Goal: Task Accomplishment & Management: Use online tool/utility

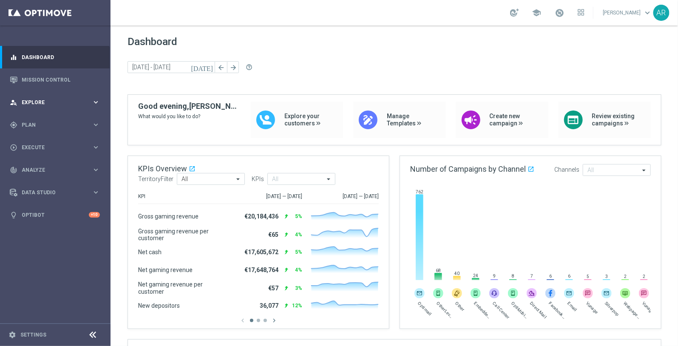
click at [46, 102] on span "Explore" at bounding box center [57, 102] width 70 height 5
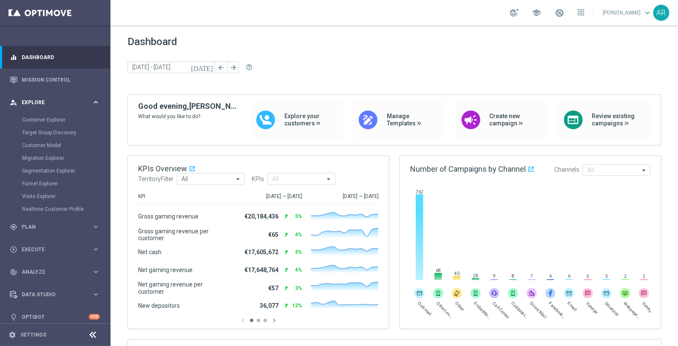
click at [46, 102] on span "Explore" at bounding box center [57, 102] width 70 height 5
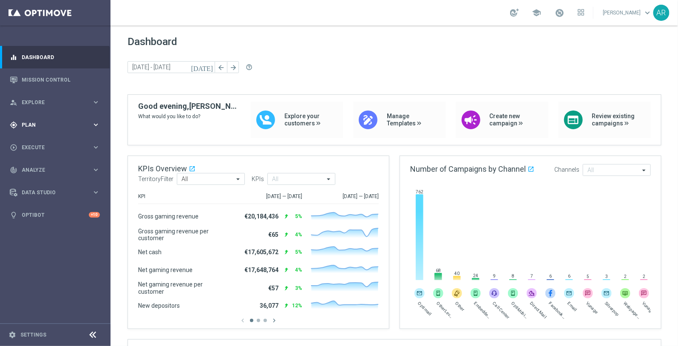
click at [55, 128] on div "gps_fixed Plan" at bounding box center [51, 125] width 82 height 8
click at [55, 169] on span "Templates" at bounding box center [53, 167] width 61 height 5
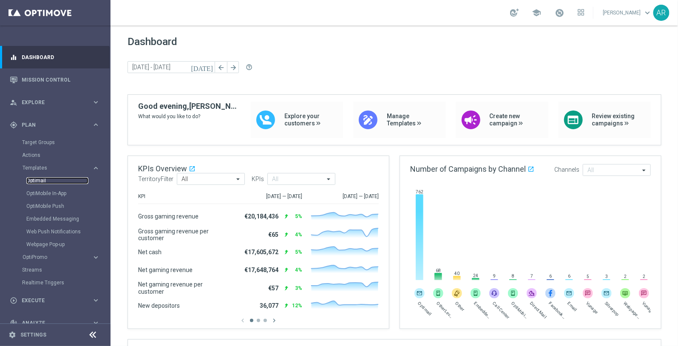
click at [36, 180] on link "Optimail" at bounding box center [57, 180] width 62 height 7
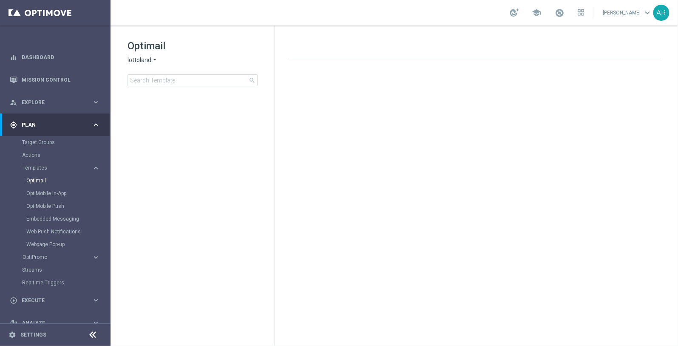
click at [150, 59] on span "lottoland" at bounding box center [139, 60] width 24 height 8
click at [0, 0] on span "[DOMAIN_NAME]" at bounding box center [0, 0] width 0 height 0
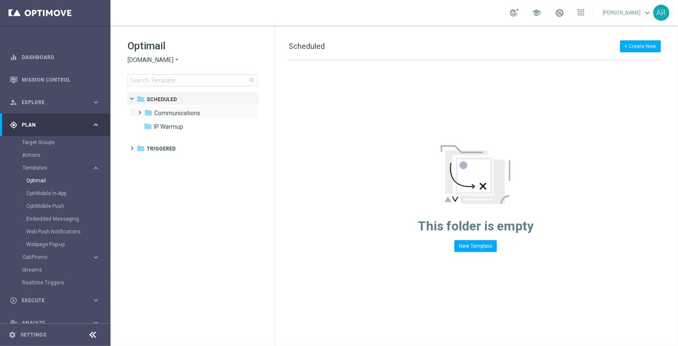
click at [140, 110] on span at bounding box center [138, 108] width 4 height 3
click at [149, 124] on span at bounding box center [147, 122] width 4 height 3
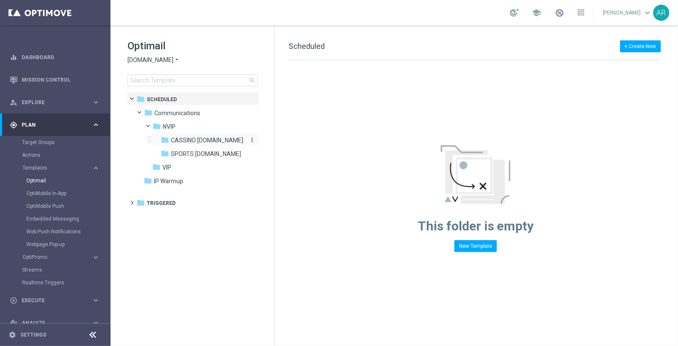
click at [194, 138] on span "CASSINO [DOMAIN_NAME]" at bounding box center [207, 140] width 72 height 8
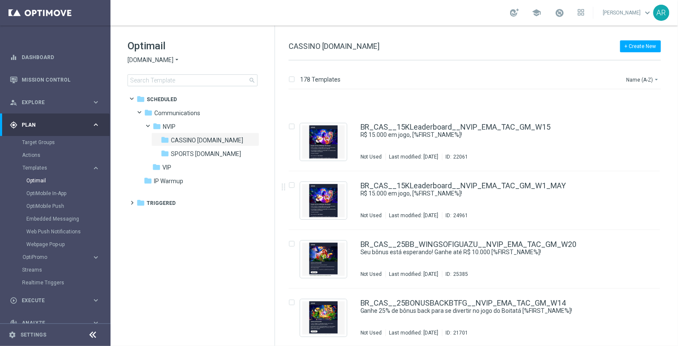
scroll to position [256, 0]
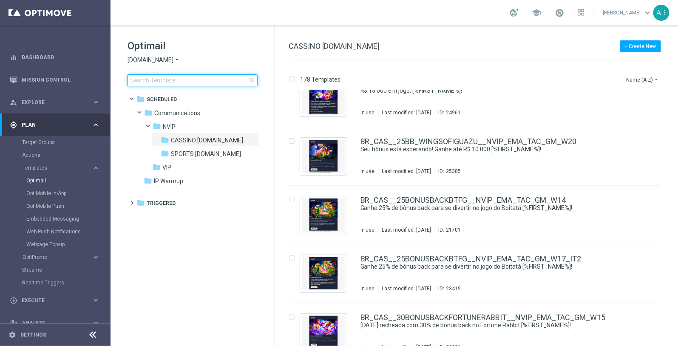
click at [220, 78] on input at bounding box center [192, 80] width 130 height 12
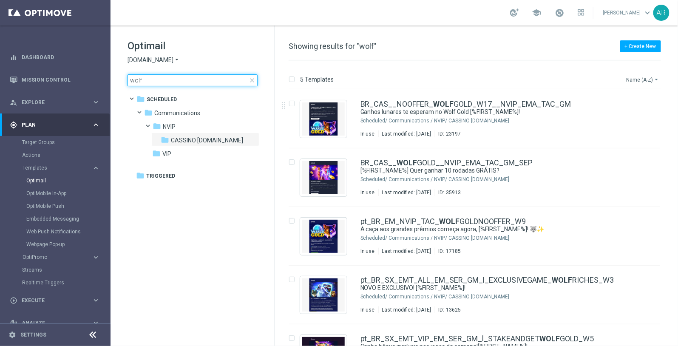
type input "wolf"
click at [647, 76] on button "Name (A-Z) arrow_drop_down" at bounding box center [642, 79] width 35 height 10
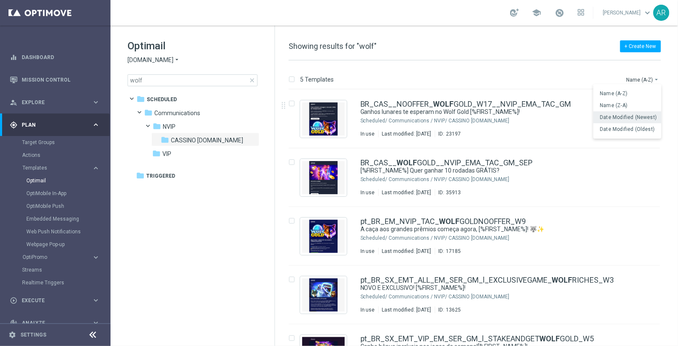
click at [643, 118] on span "Date Modified (Newest)" at bounding box center [628, 117] width 57 height 6
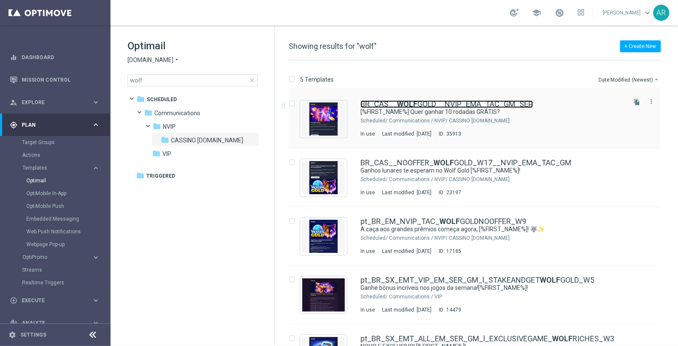
click at [418, 102] on link "BR_CAS__ WOLF GOLD__NVIP_EMA_TAC_GM_SEP" at bounding box center [446, 104] width 172 height 8
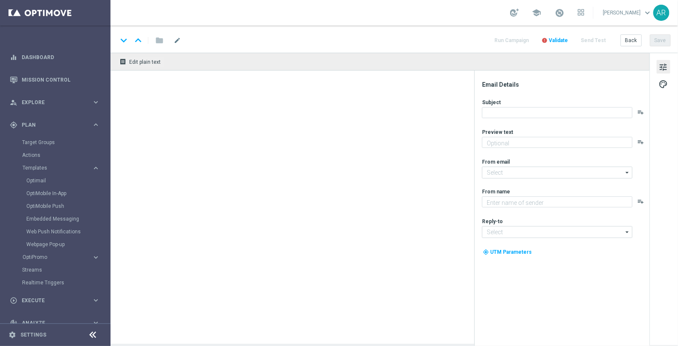
type textarea "Jogue Wolf Gold! Aposte apenas R$ 10 nos slots selecionados para garantir o bôn…"
type input "[EMAIL_ADDRESS][DOMAIN_NAME]"
type textarea "Lottoland"
type input "[EMAIL_ADDRESS][DOMAIN_NAME]"
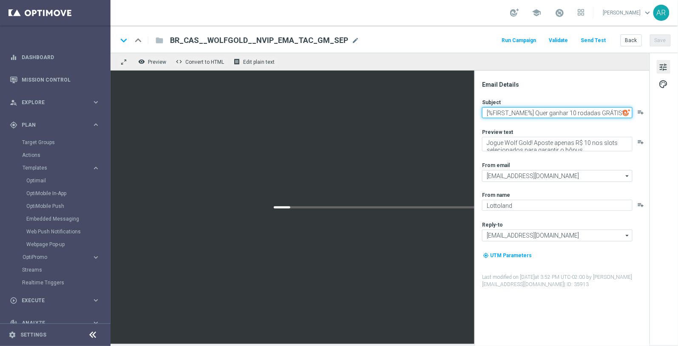
click at [534, 111] on textarea "[%FIRST_NAME%] Quer ganhar 10 rodadas GRÁTIS?" at bounding box center [557, 112] width 150 height 11
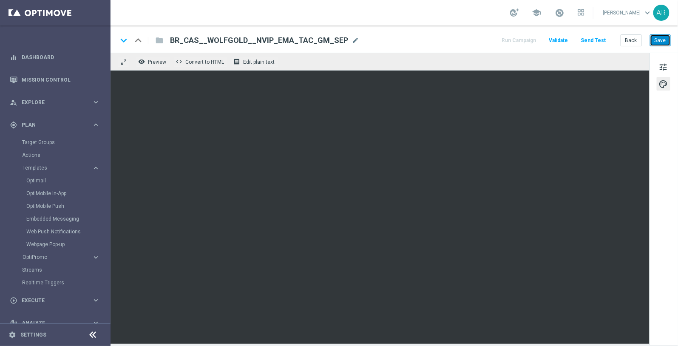
click at [655, 41] on button "Save" at bounding box center [659, 40] width 21 height 12
click at [658, 42] on button "Save" at bounding box center [659, 40] width 21 height 12
